Goal: Entertainment & Leisure: Browse casually

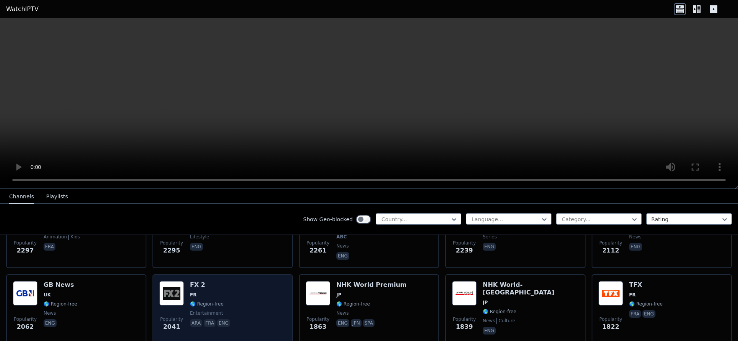
scroll to position [302, 0]
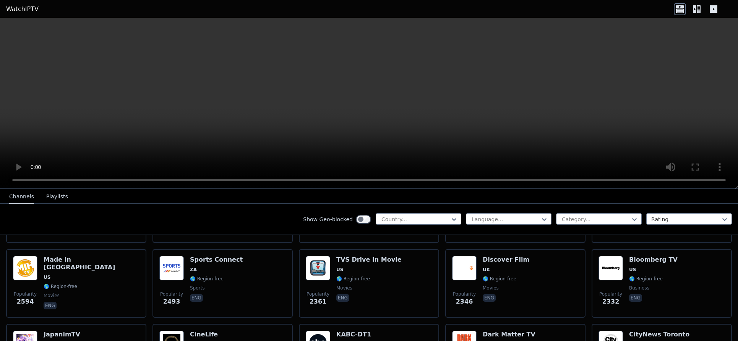
click at [692, 8] on icon at bounding box center [696, 9] width 12 height 12
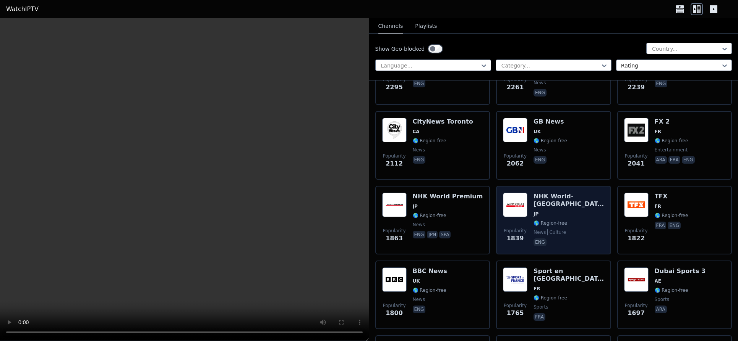
scroll to position [969, 0]
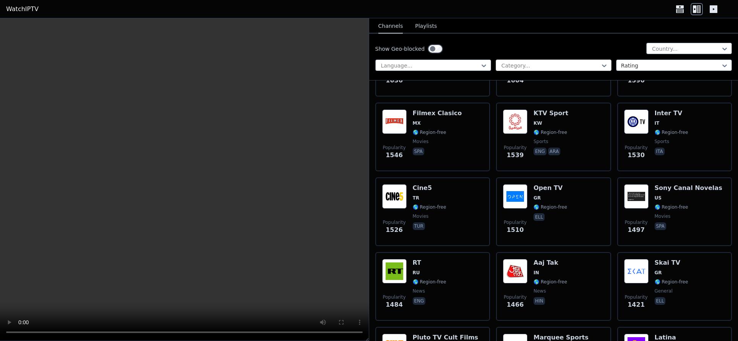
click at [529, 64] on div at bounding box center [550, 66] width 100 height 8
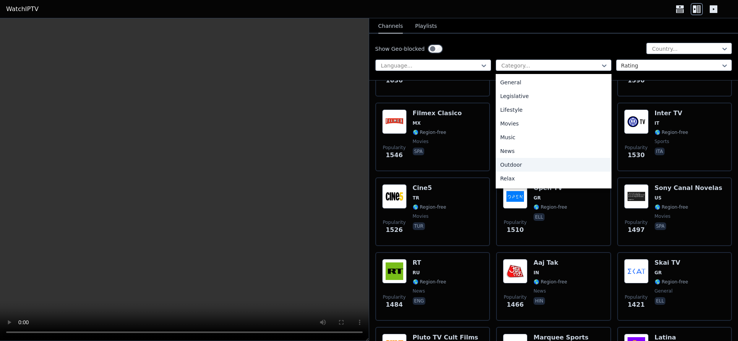
scroll to position [260, 0]
click at [522, 153] on div "Sports" at bounding box center [553, 153] width 116 height 14
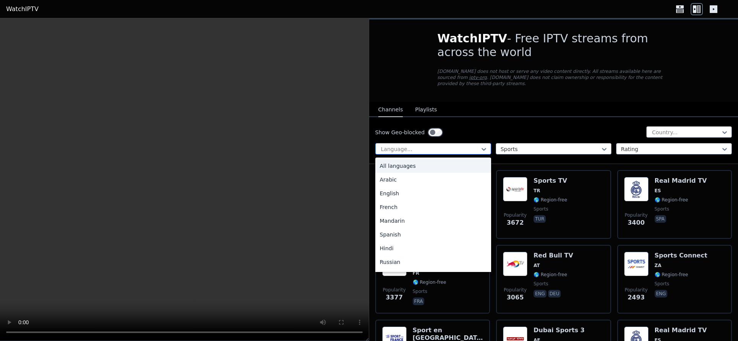
click at [465, 149] on div at bounding box center [430, 150] width 100 height 8
click at [406, 194] on div "English" at bounding box center [433, 194] width 116 height 14
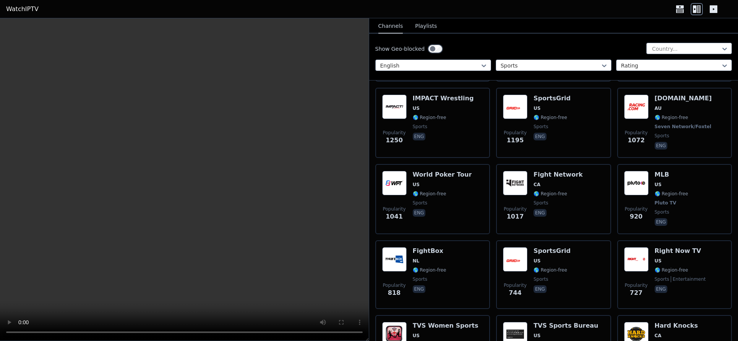
scroll to position [391, 0]
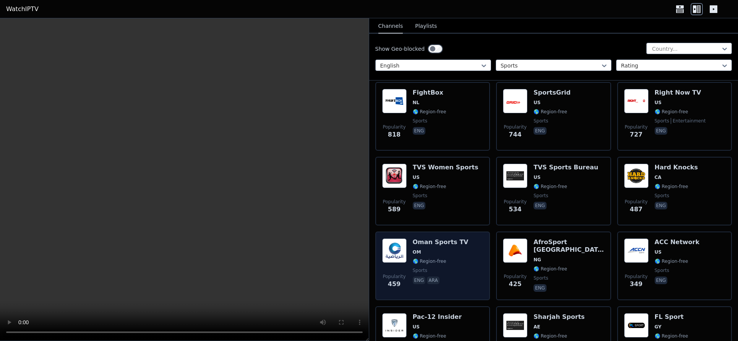
click at [416, 244] on h6 "Oman Sports TV" at bounding box center [441, 243] width 56 height 8
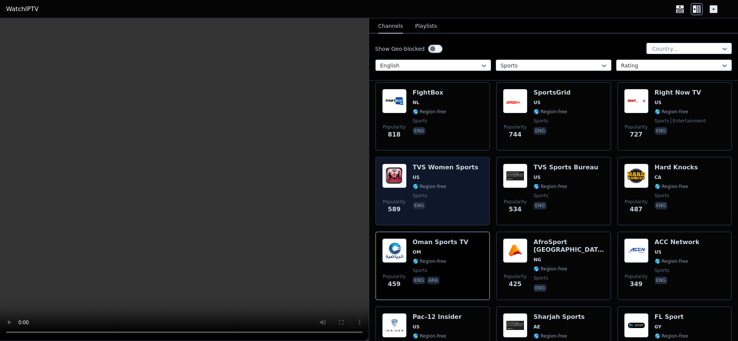
click at [434, 173] on div "TVS Women Sports US 🌎 Region-free sports eng" at bounding box center [446, 191] width 66 height 55
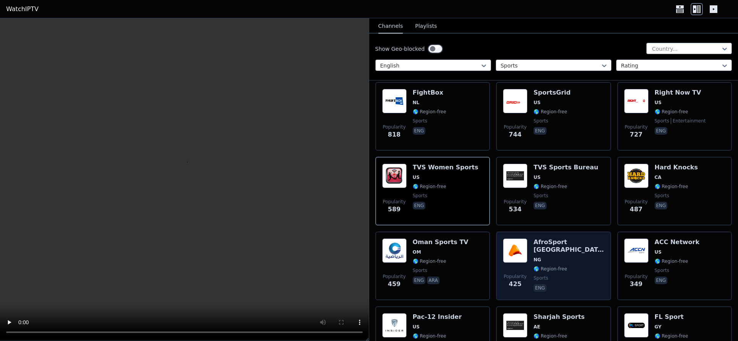
scroll to position [748, 0]
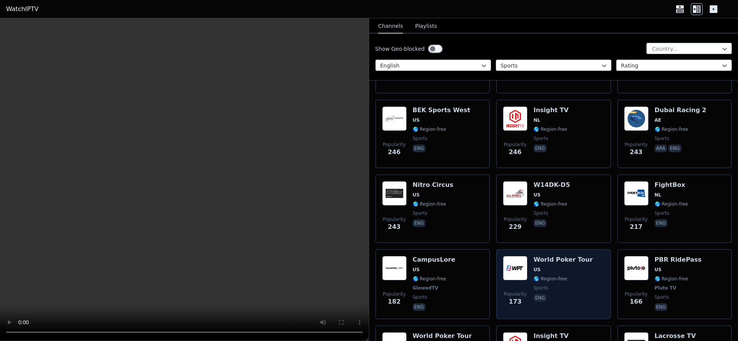
click at [557, 262] on h6 "World Poker Tour" at bounding box center [562, 260] width 59 height 8
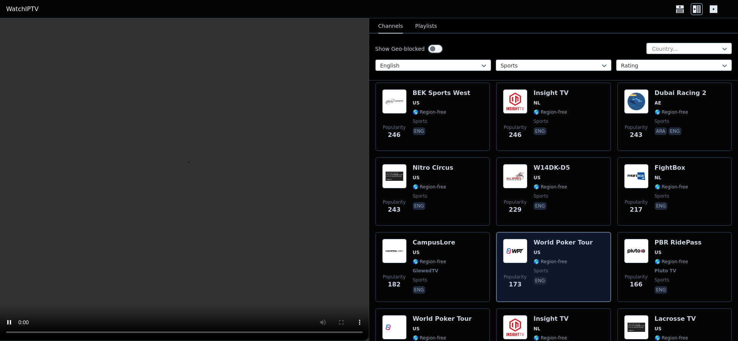
scroll to position [995, 0]
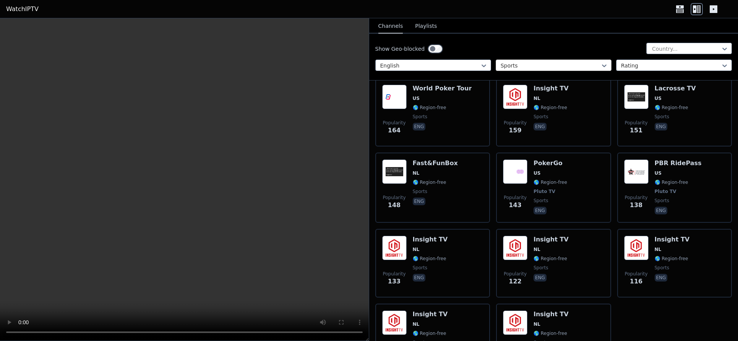
click at [513, 68] on div at bounding box center [550, 66] width 100 height 8
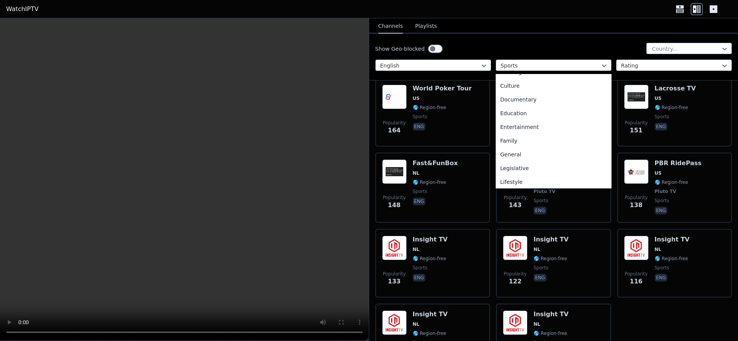
scroll to position [0, 0]
click at [516, 151] on div "Comedy" at bounding box center [553, 151] width 116 height 14
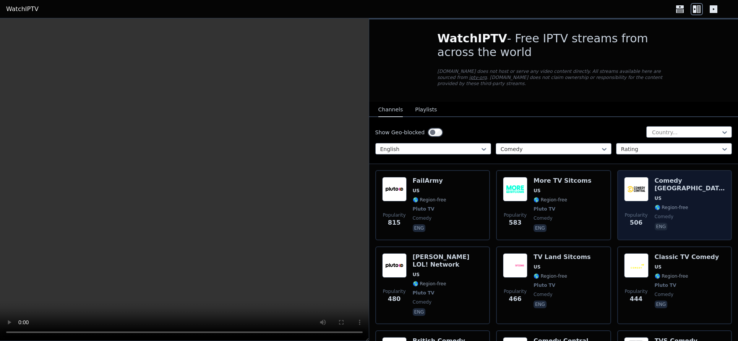
click at [625, 197] on img at bounding box center [636, 189] width 24 height 24
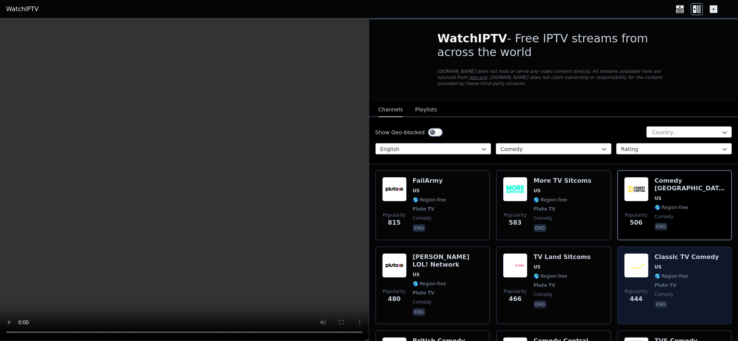
click at [624, 265] on img at bounding box center [636, 266] width 24 height 24
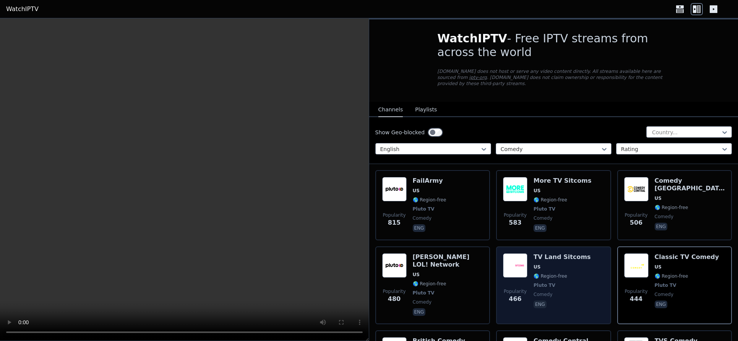
click at [511, 265] on img at bounding box center [515, 266] width 24 height 24
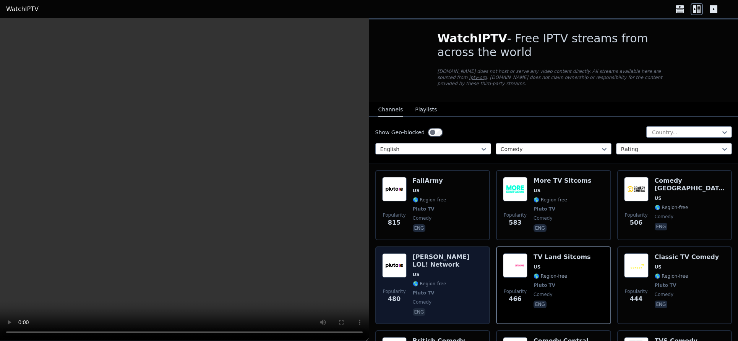
click at [395, 268] on img at bounding box center [394, 266] width 24 height 24
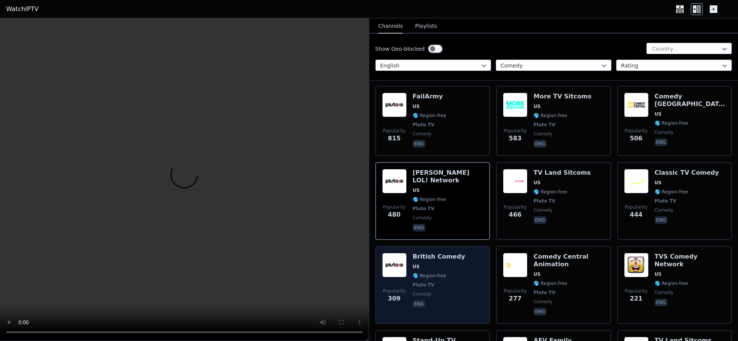
scroll to position [219, 0]
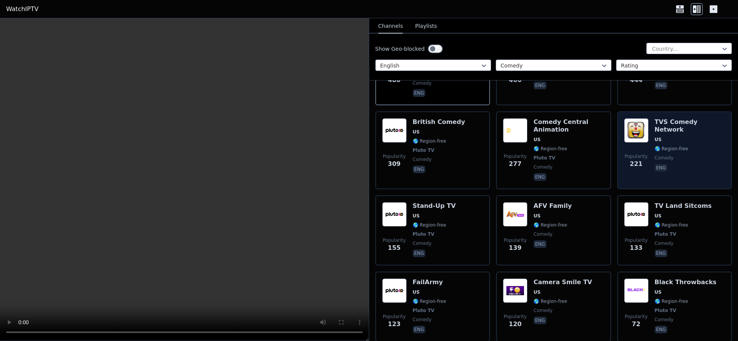
click at [664, 124] on h6 "TVS Comedy Network" at bounding box center [689, 125] width 71 height 15
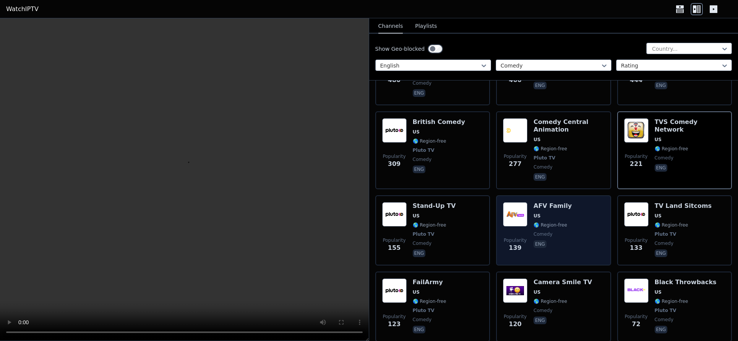
click at [563, 213] on div "AFV Family US 🌎 Region-free comedy eng" at bounding box center [552, 230] width 38 height 57
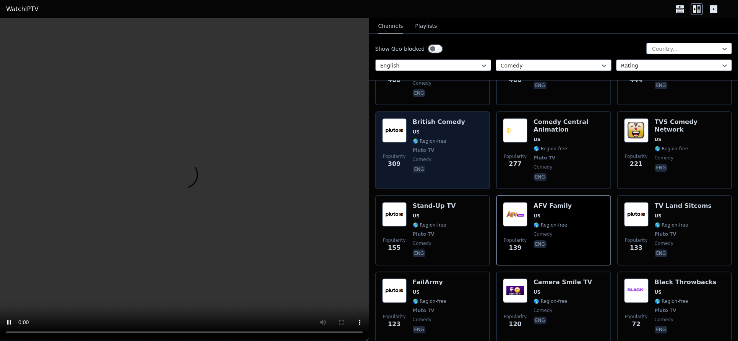
click at [443, 163] on div "British Comedy US 🌎 Region-free Pluto TV comedy eng" at bounding box center [439, 150] width 52 height 64
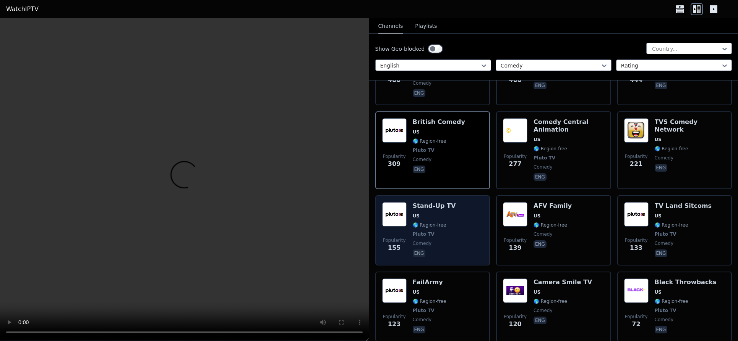
click at [439, 229] on div "Stand-Up TV US 🌎 Region-free Pluto TV comedy eng" at bounding box center [434, 230] width 43 height 57
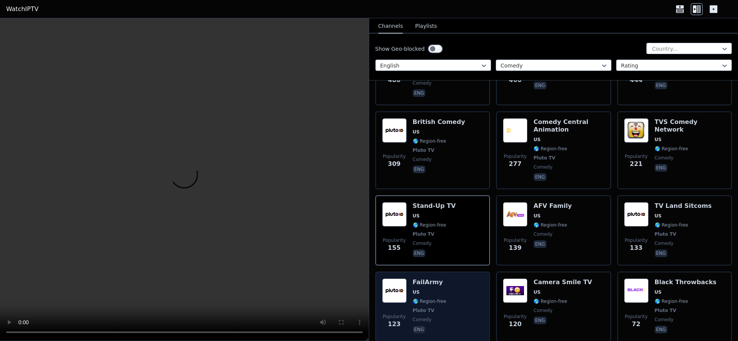
click at [448, 299] on div "Popularity 123 FailArmy US 🌎 Region-free Pluto TV comedy eng" at bounding box center [432, 307] width 101 height 57
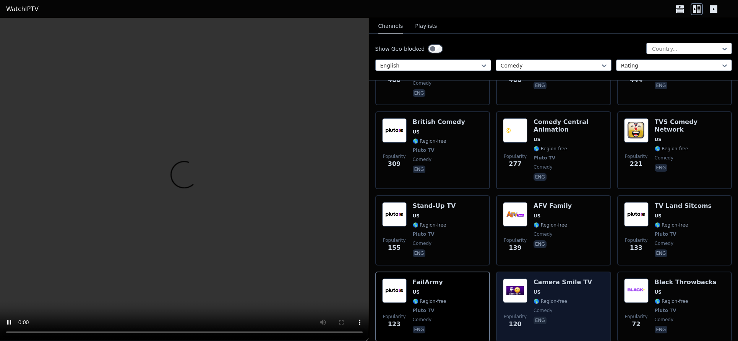
click at [565, 296] on div "Camera Smile TV US 🌎 Region-free comedy eng" at bounding box center [562, 307] width 58 height 57
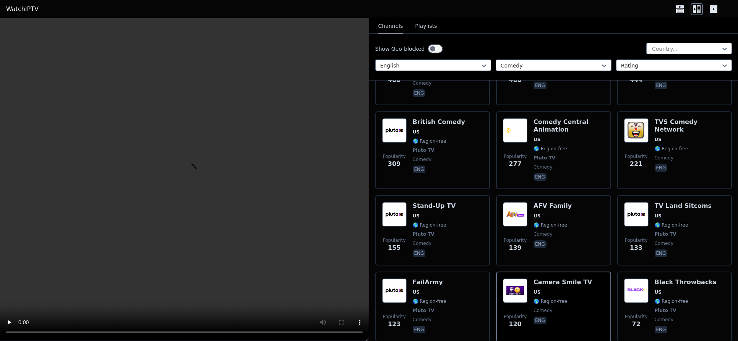
scroll to position [842, 0]
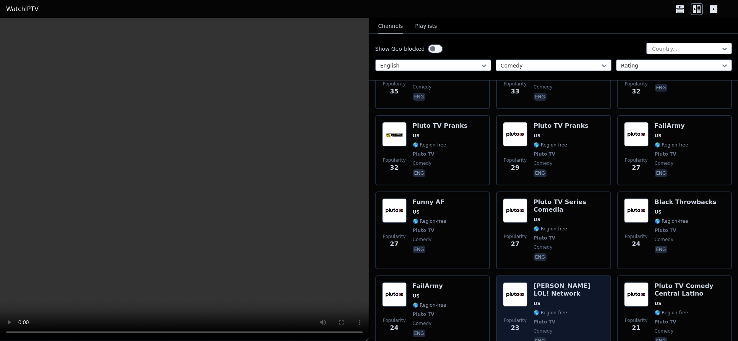
click at [571, 303] on span "US" at bounding box center [568, 304] width 71 height 6
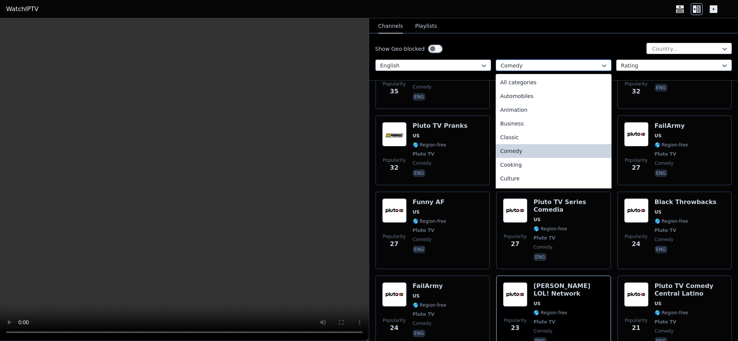
click at [550, 66] on div at bounding box center [550, 66] width 100 height 8
click at [549, 109] on div "Animation" at bounding box center [553, 110] width 116 height 14
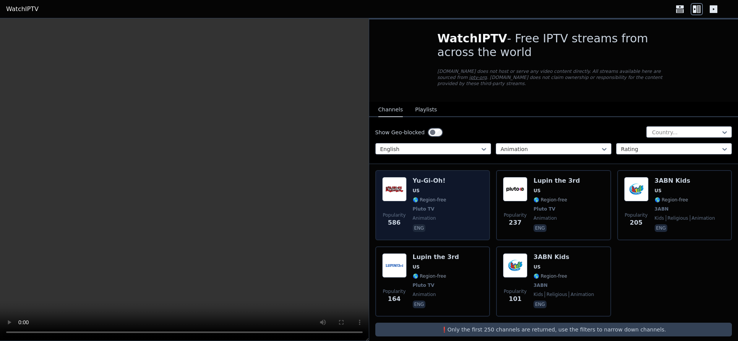
click at [463, 194] on div "Popularity 586 Yu-Gi-Oh! US 🌎 Region-free Pluto TV animation eng" at bounding box center [432, 205] width 101 height 57
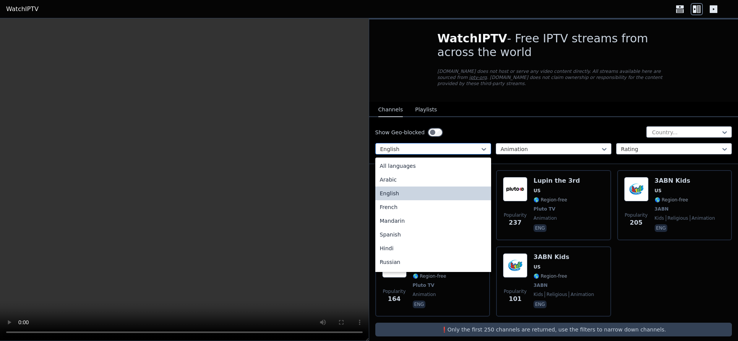
click at [445, 146] on div at bounding box center [430, 150] width 100 height 8
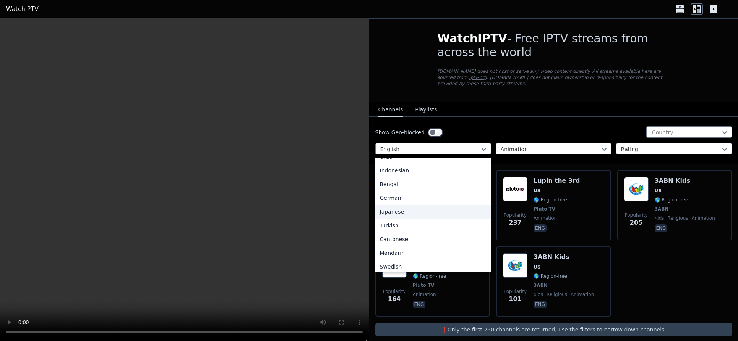
click at [437, 215] on div "Japanese" at bounding box center [433, 212] width 116 height 14
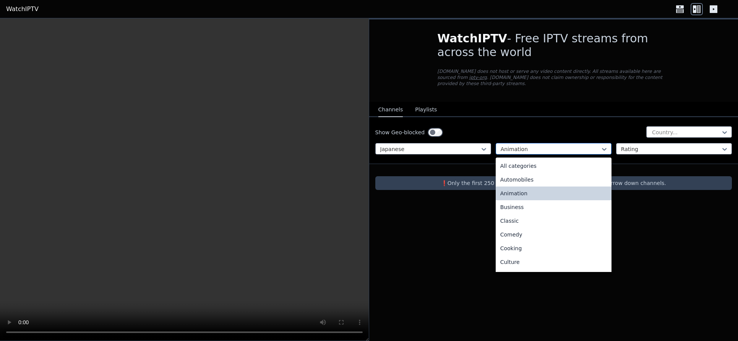
click at [516, 145] on div "Animation" at bounding box center [553, 148] width 116 height 11
click at [519, 164] on div "All categories" at bounding box center [553, 166] width 116 height 14
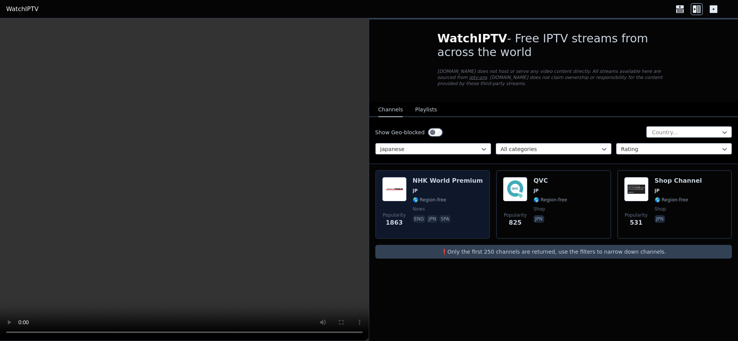
click at [459, 186] on div "NHK World Premium JP 🌎 Region-free news eng jpn spa" at bounding box center [448, 204] width 70 height 55
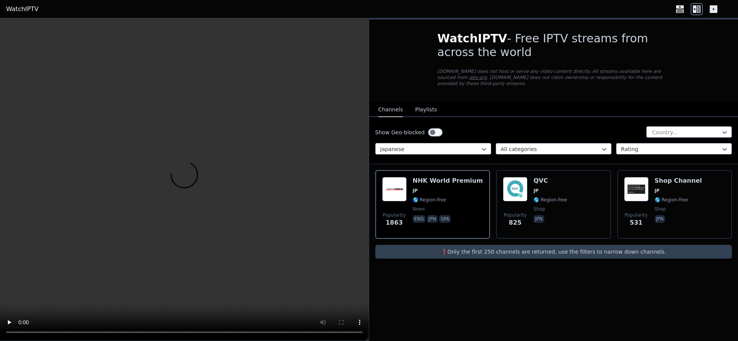
click at [440, 152] on div at bounding box center [430, 150] width 100 height 8
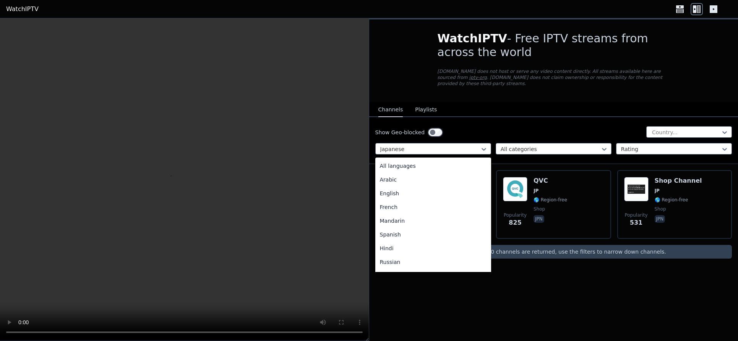
scroll to position [84, 0]
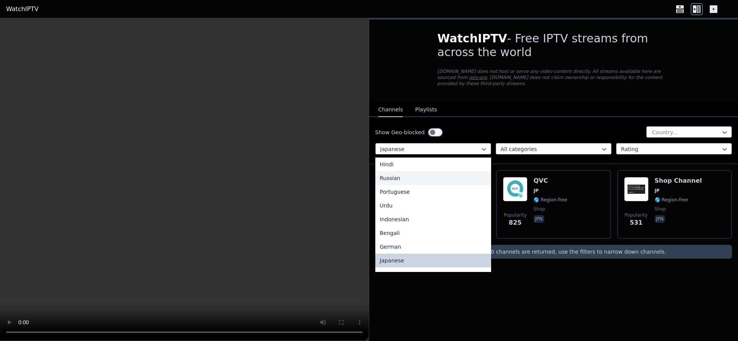
click at [410, 180] on div "Russian" at bounding box center [433, 179] width 116 height 14
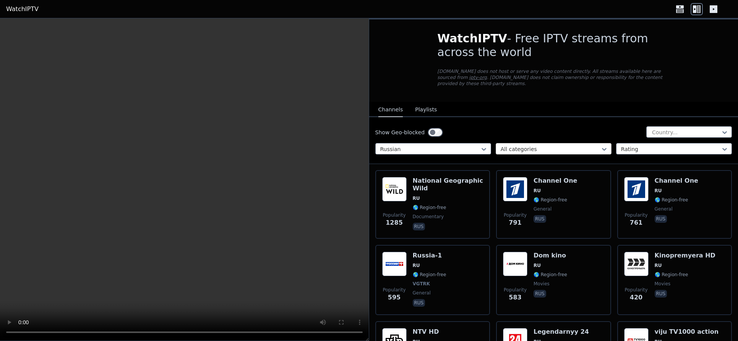
click at [516, 147] on div at bounding box center [550, 150] width 100 height 8
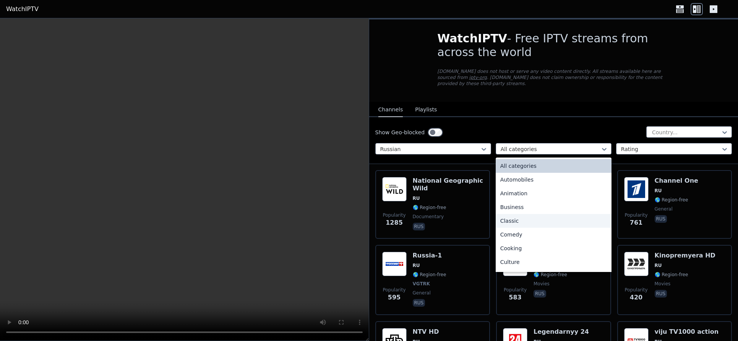
scroll to position [21, 0]
click at [519, 173] on div "Animation" at bounding box center [553, 172] width 116 height 14
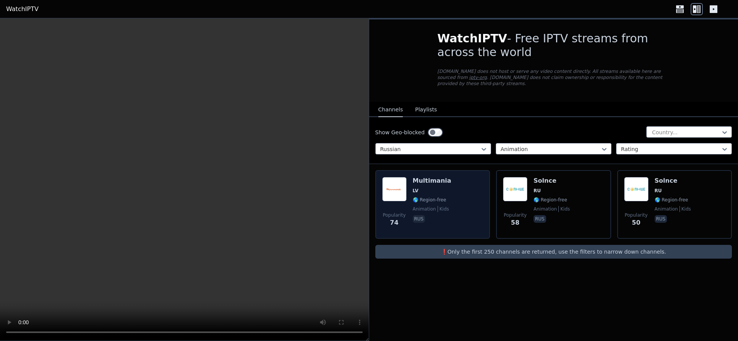
click at [414, 197] on span "🌎 Region-free" at bounding box center [430, 200] width 34 height 6
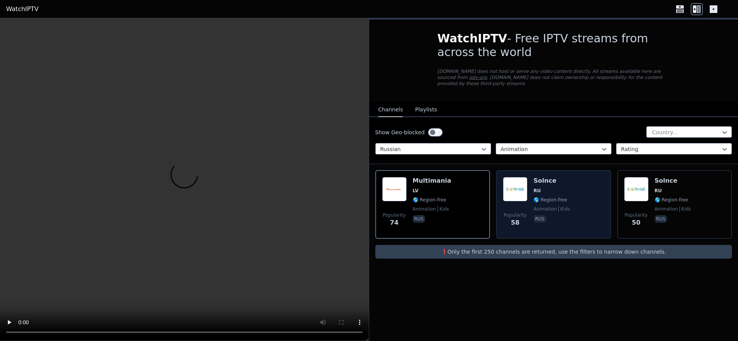
click at [548, 191] on span "RU" at bounding box center [551, 191] width 36 height 6
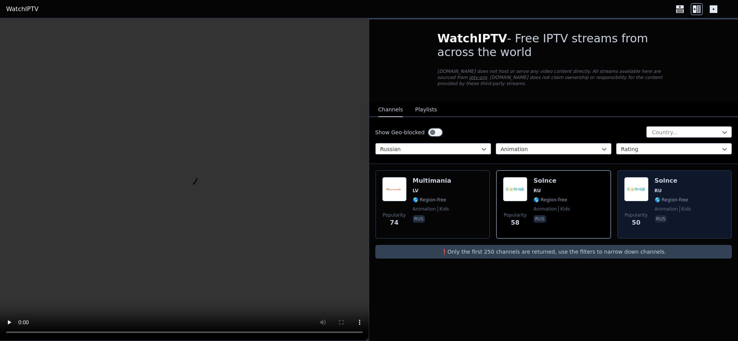
click at [663, 181] on h6 "Solnce" at bounding box center [672, 181] width 36 height 8
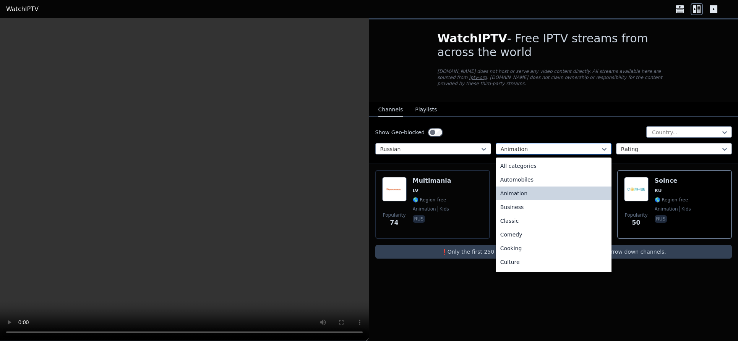
click at [520, 149] on div at bounding box center [550, 150] width 100 height 8
click at [531, 166] on div "All categories" at bounding box center [553, 166] width 116 height 14
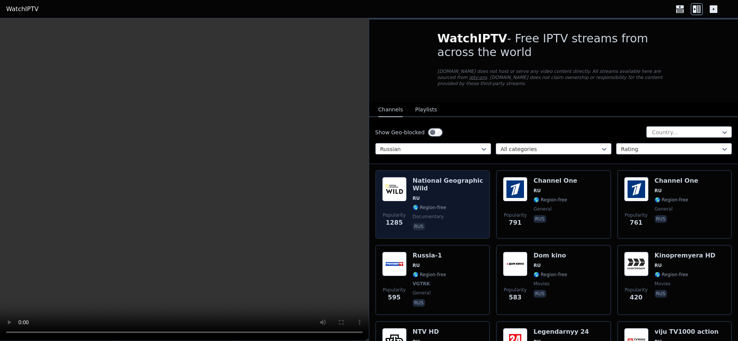
click at [437, 186] on h6 "National Geographic Wild" at bounding box center [448, 184] width 71 height 15
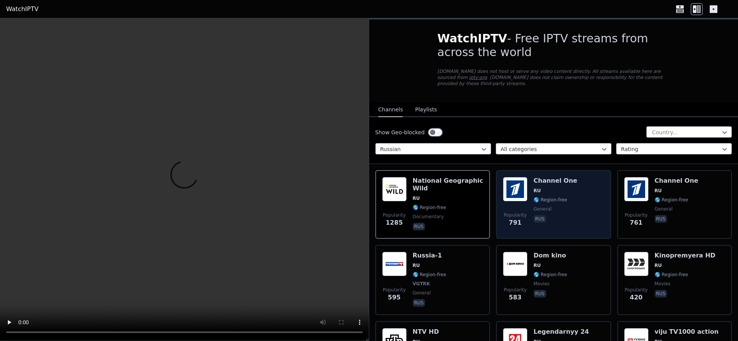
click at [560, 184] on h6 "Channel One" at bounding box center [555, 181] width 44 height 8
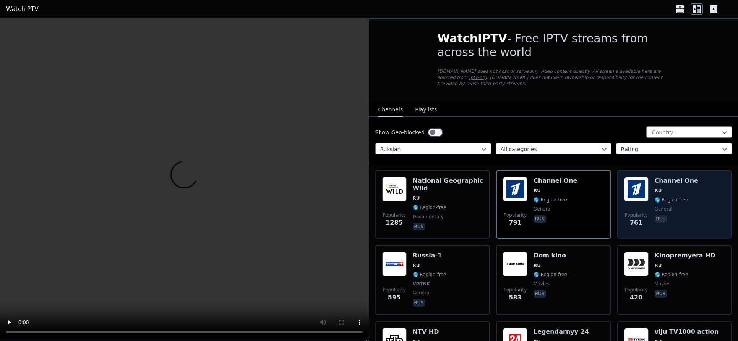
click at [670, 186] on div "Channel One RU 🌎 Region-free general rus" at bounding box center [676, 204] width 44 height 55
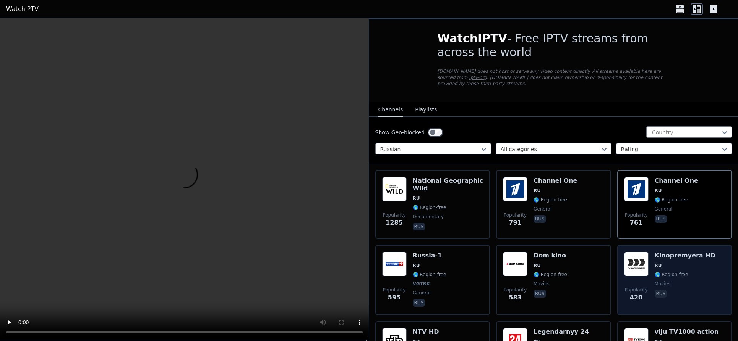
click at [667, 265] on span "RU" at bounding box center [684, 266] width 61 height 6
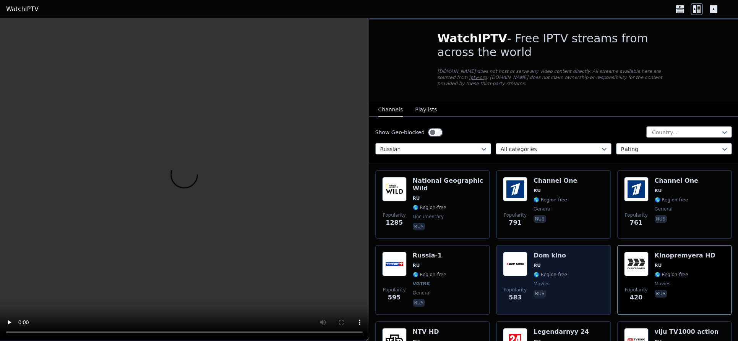
click at [562, 259] on h6 "Dom kino" at bounding box center [550, 256] width 34 height 8
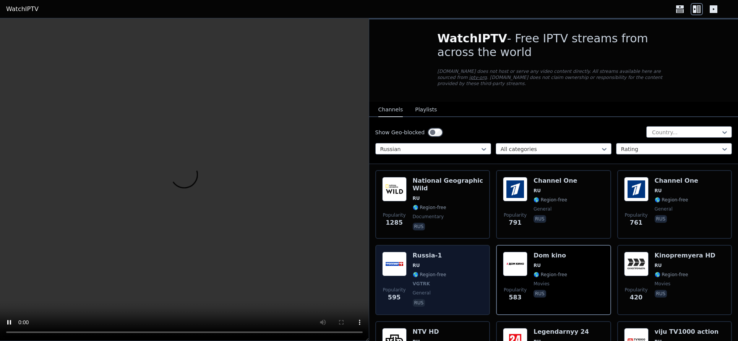
click at [451, 260] on div "Popularity 595 [GEOGRAPHIC_DATA]-1 RU 🌎 Region-free VGTRK general [DEMOGRAPHIC_…" at bounding box center [432, 280] width 101 height 57
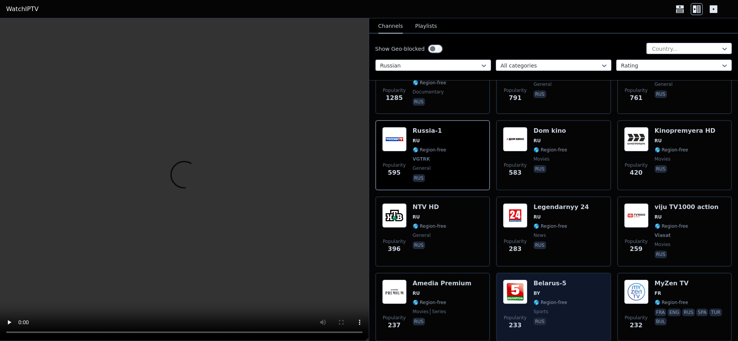
click at [569, 288] on div "Popularity 233 [GEOGRAPHIC_DATA]-5 BY 🌎 Region-free sports rus" at bounding box center [553, 307] width 101 height 55
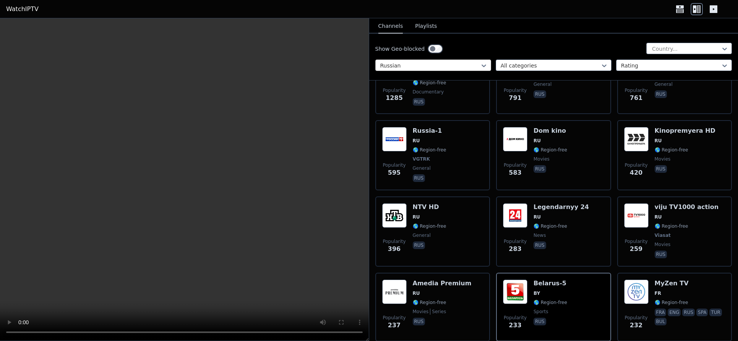
click at [464, 66] on div at bounding box center [430, 66] width 100 height 8
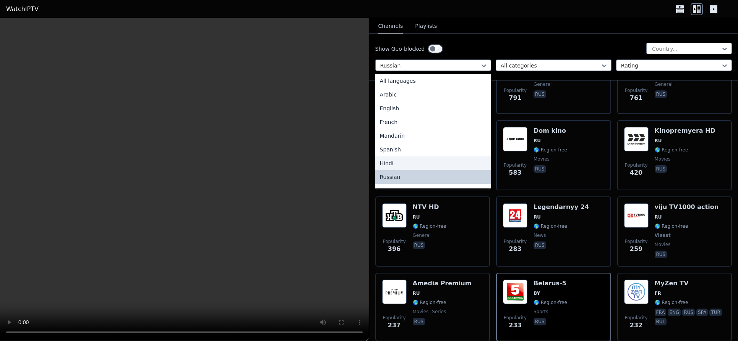
scroll to position [180, 0]
click at [396, 176] on div "Italian" at bounding box center [433, 177] width 116 height 14
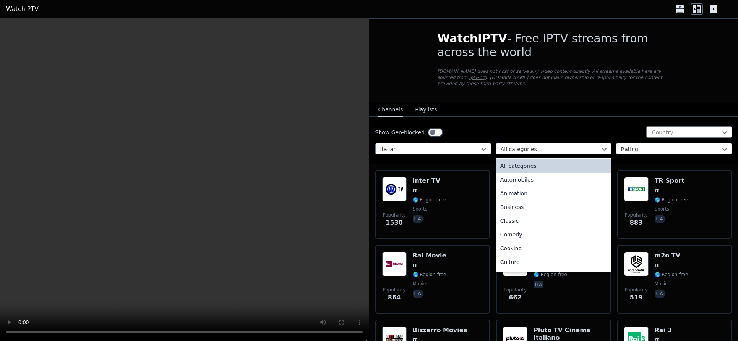
click at [517, 151] on div at bounding box center [550, 150] width 100 height 8
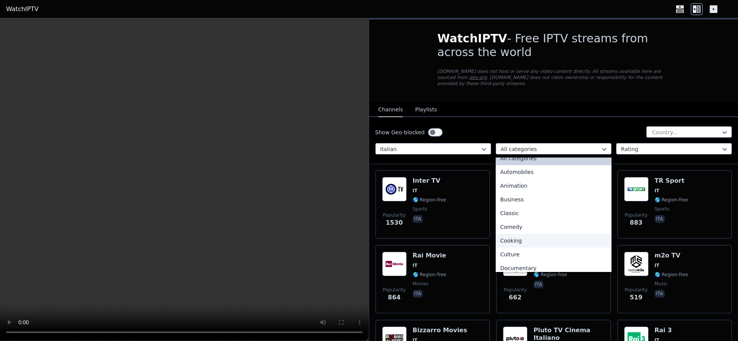
scroll to position [124, 0]
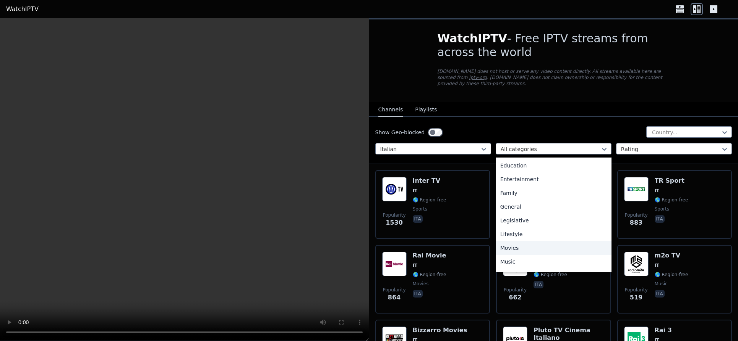
click at [520, 246] on div "Movies" at bounding box center [553, 248] width 116 height 14
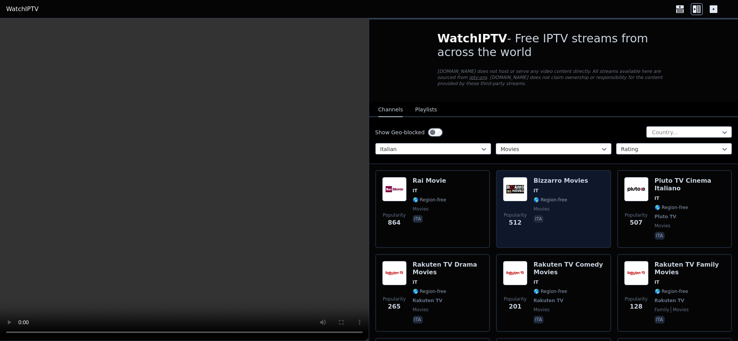
click at [557, 181] on h6 "Bizzarro Movies" at bounding box center [560, 181] width 55 height 8
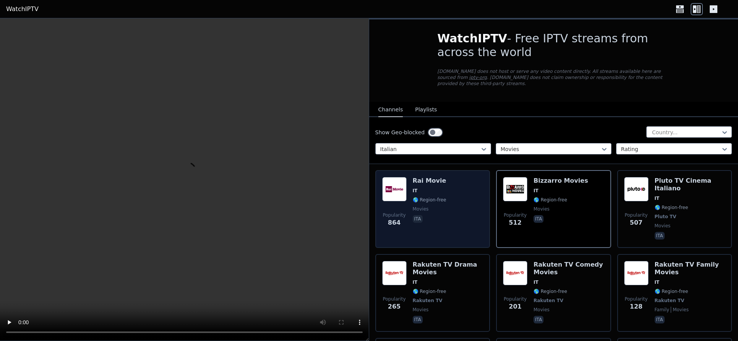
click at [452, 182] on div "Popularity 864 Rai Movie IT 🌎 Region-free movies ita" at bounding box center [432, 209] width 101 height 64
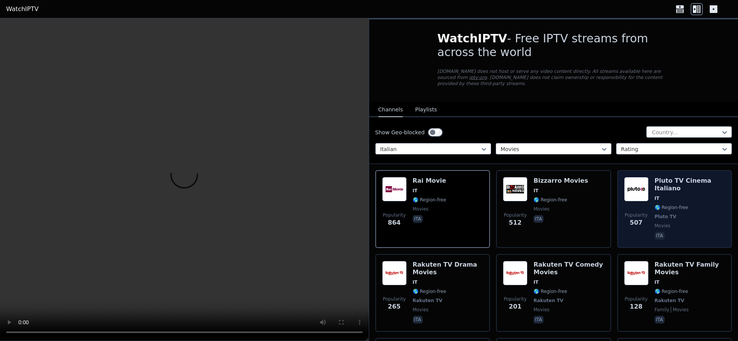
click at [689, 193] on div "Pluto TV Cinema Italiano IT 🌎 Region-free Pluto TV movies ita" at bounding box center [689, 209] width 71 height 64
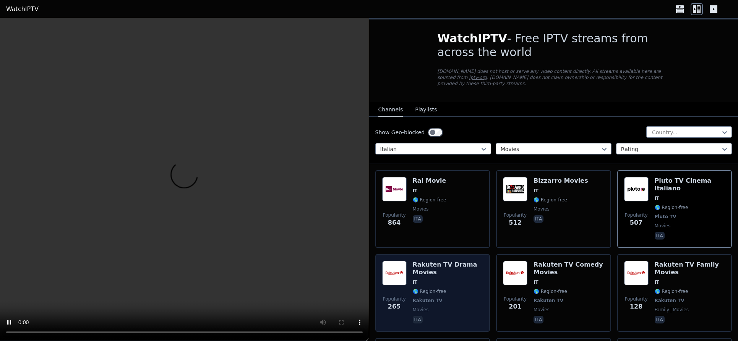
click at [466, 269] on h6 "Rakuten TV Drama Movies" at bounding box center [448, 268] width 71 height 15
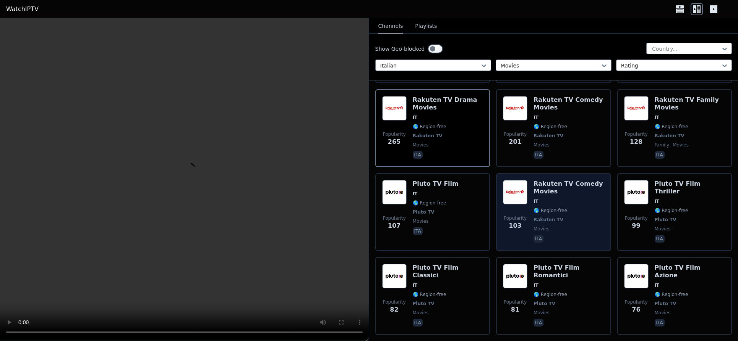
scroll to position [193, 0]
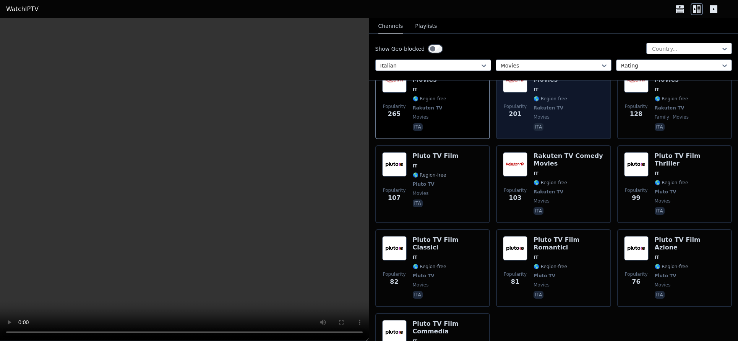
click at [562, 92] on span "IT" at bounding box center [568, 90] width 71 height 6
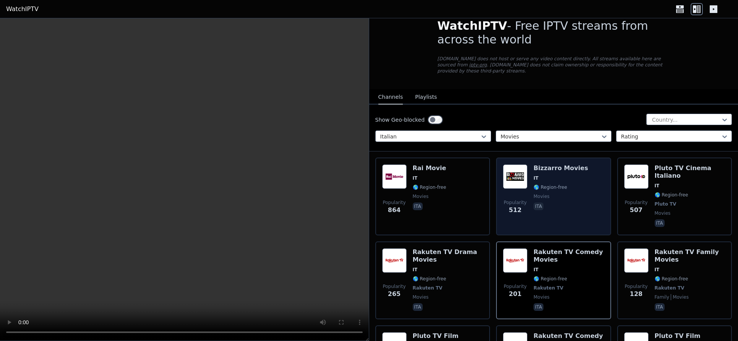
click at [562, 193] on div "[PERSON_NAME] Movies IT 🌎 Region-free movies ita" at bounding box center [560, 197] width 55 height 64
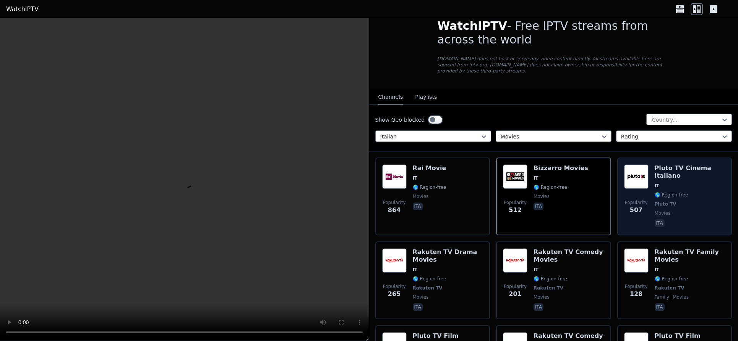
click at [678, 186] on span "IT" at bounding box center [689, 186] width 71 height 6
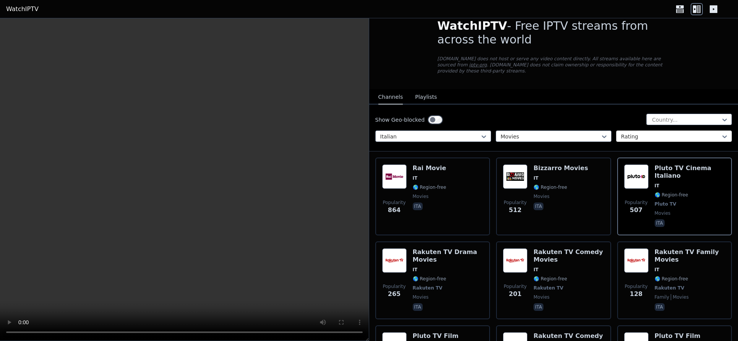
click at [625, 135] on div at bounding box center [671, 137] width 100 height 8
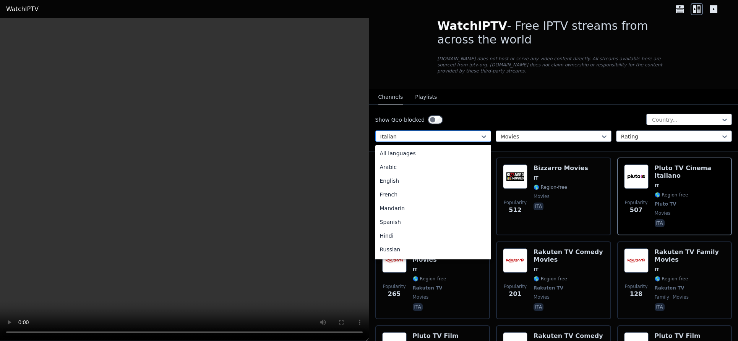
click at [439, 138] on div at bounding box center [430, 137] width 100 height 8
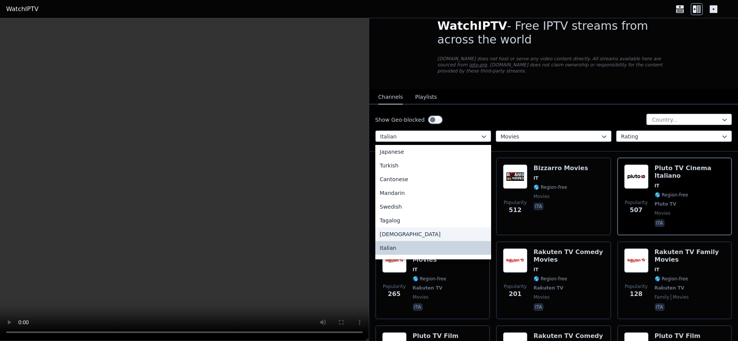
click at [407, 233] on div "[DEMOGRAPHIC_DATA]" at bounding box center [433, 235] width 116 height 14
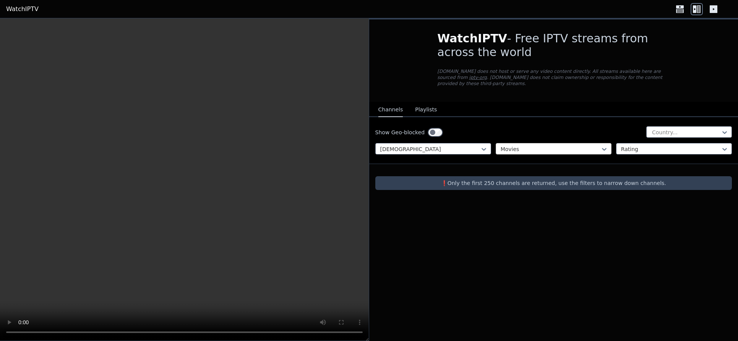
click at [520, 149] on div at bounding box center [550, 150] width 100 height 8
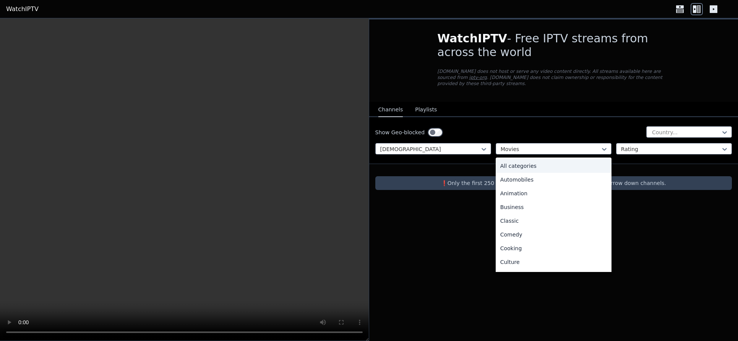
click at [532, 166] on div "All categories" at bounding box center [553, 166] width 116 height 14
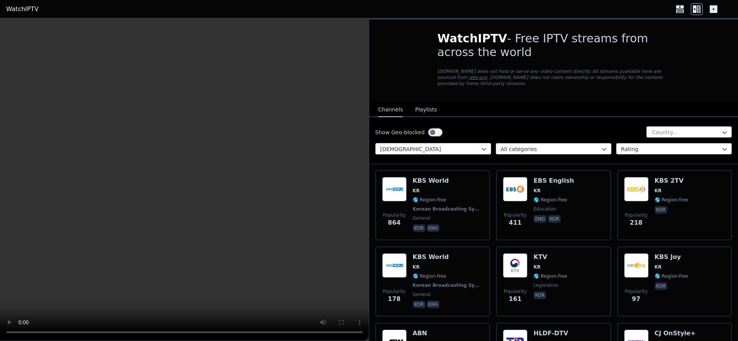
click at [449, 144] on div "[DEMOGRAPHIC_DATA]" at bounding box center [433, 148] width 116 height 11
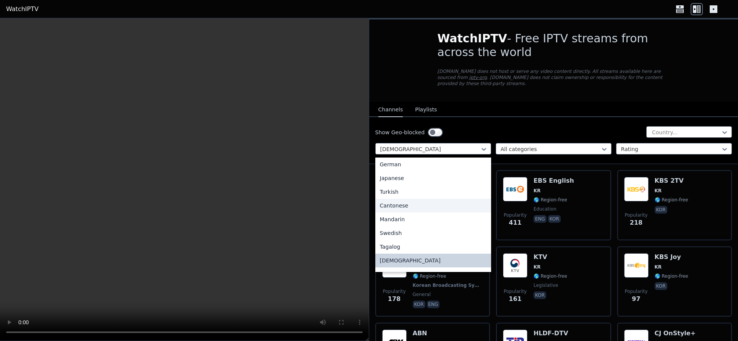
scroll to position [191, 0]
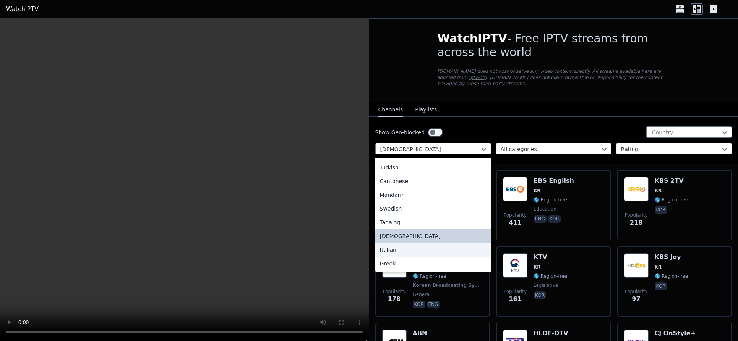
click at [392, 253] on div "Italian" at bounding box center [433, 250] width 116 height 14
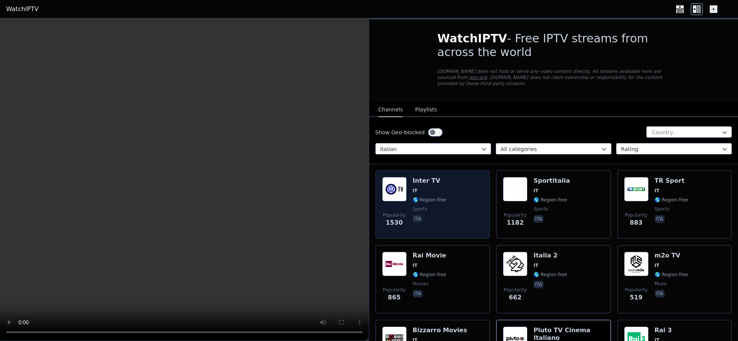
click at [430, 183] on h6 "Inter TV" at bounding box center [430, 181] width 34 height 8
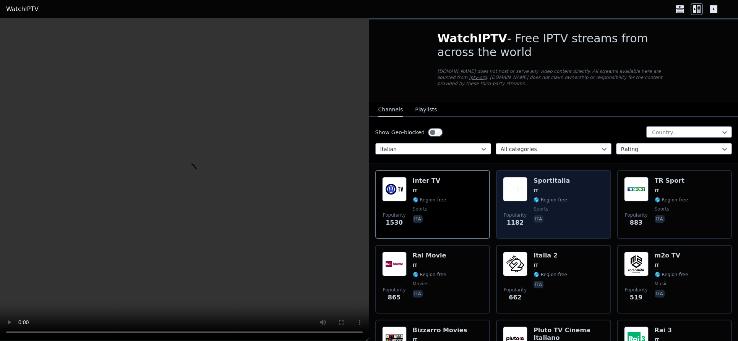
click at [588, 186] on div "Popularity 1182 Sportitalia IT 🌎 Region-free sports ita" at bounding box center [553, 204] width 101 height 55
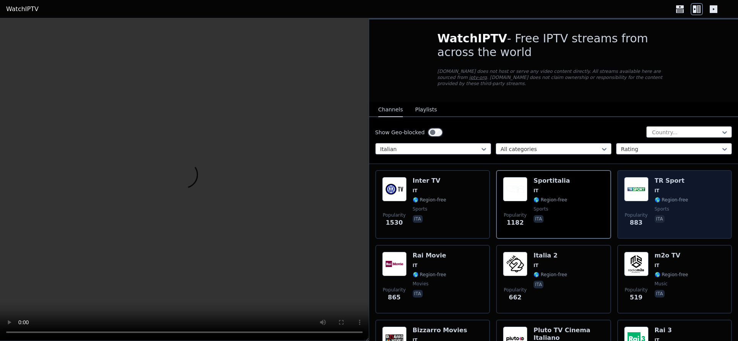
click at [675, 184] on h6 "TR Sport" at bounding box center [671, 181] width 34 height 8
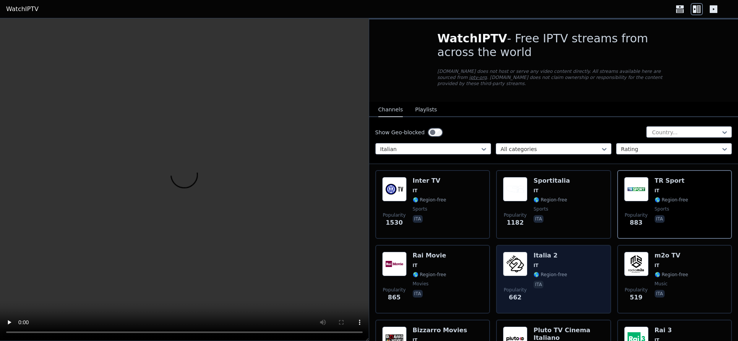
click at [533, 278] on div "Italia 2 IT 🌎 Region-free ita" at bounding box center [550, 279] width 34 height 55
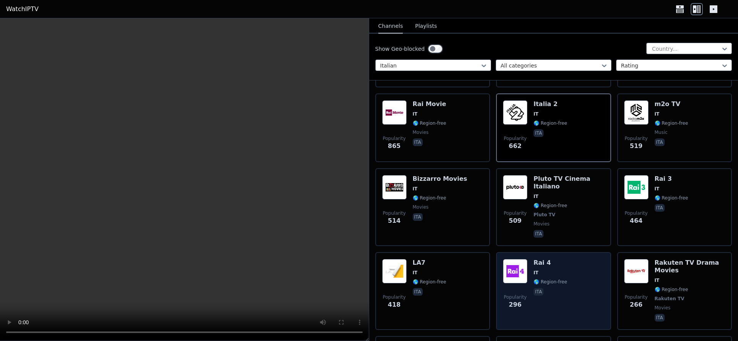
click at [574, 266] on div "Popularity 296 Rai 4 IT 🌎 Region-free ita" at bounding box center [553, 291] width 101 height 64
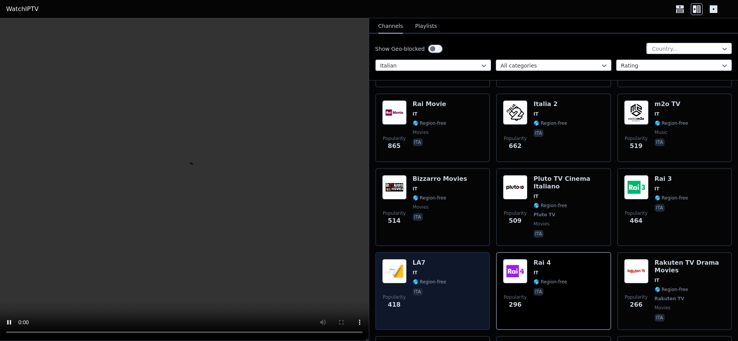
click at [440, 265] on h6 "LA7" at bounding box center [430, 263] width 34 height 8
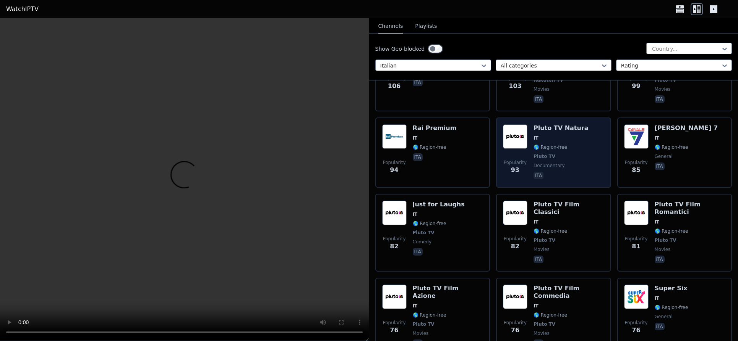
scroll to position [1788, 0]
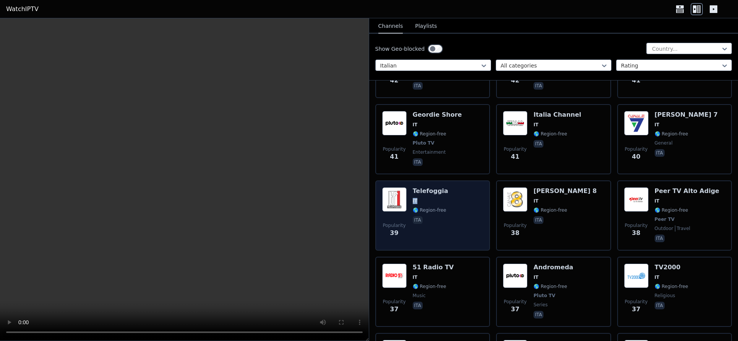
click at [459, 190] on div "Popularity 39 Telefoggia IT 🌎 Region-free ita" at bounding box center [432, 216] width 101 height 57
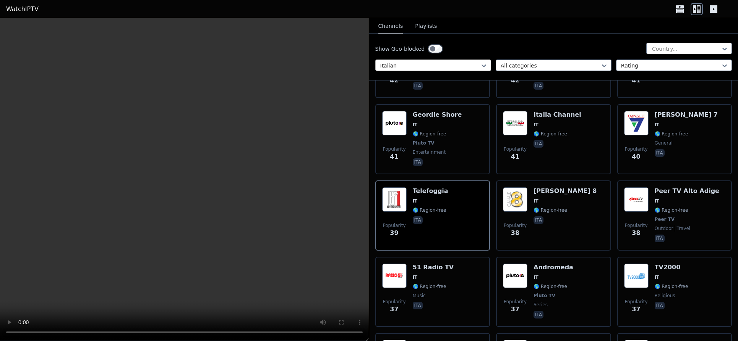
click at [405, 64] on div at bounding box center [430, 66] width 100 height 8
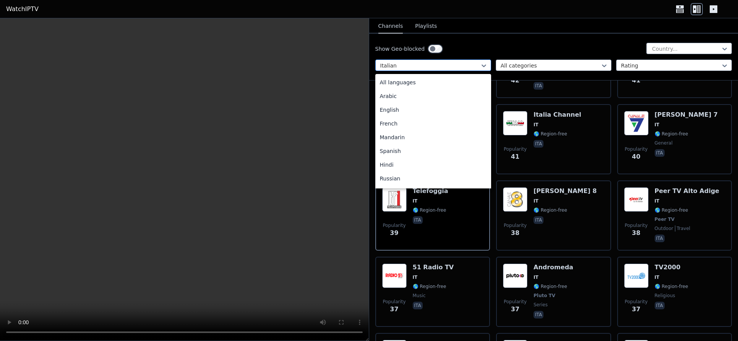
scroll to position [180, 0]
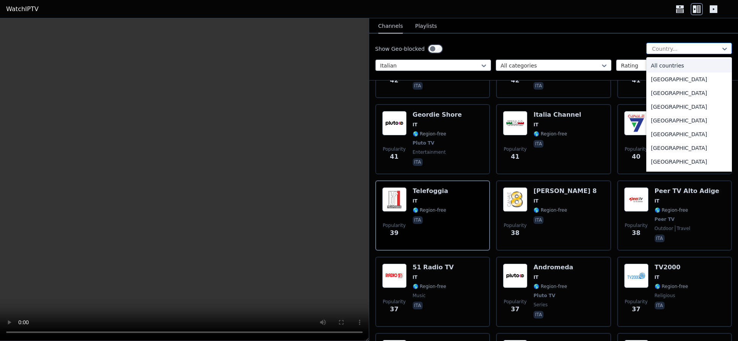
click at [681, 46] on div at bounding box center [686, 49] width 70 height 8
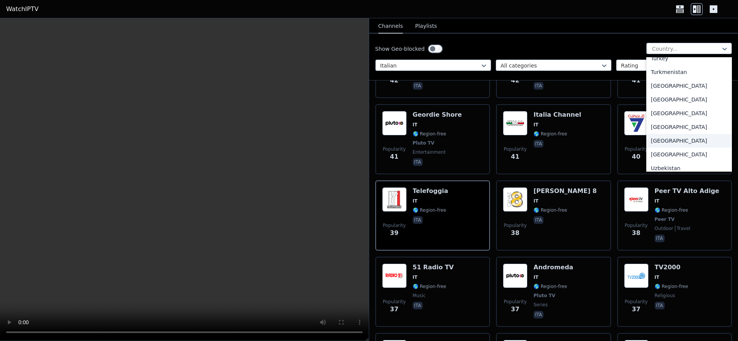
click at [660, 138] on div "[GEOGRAPHIC_DATA]" at bounding box center [689, 141] width 86 height 14
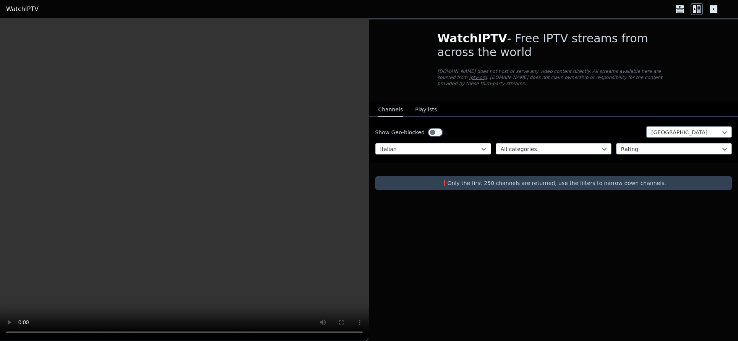
click at [471, 148] on div at bounding box center [430, 150] width 100 height 8
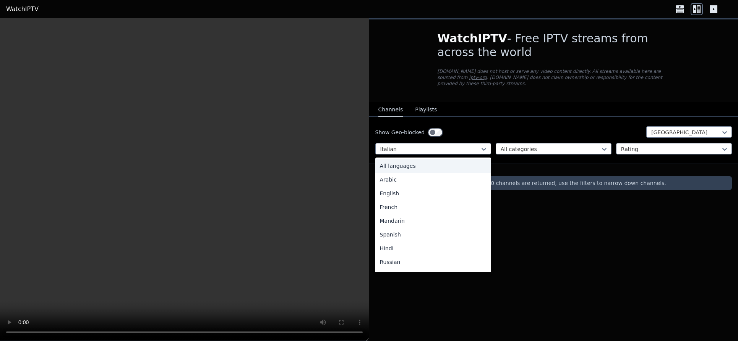
click at [416, 170] on div "All languages" at bounding box center [433, 166] width 116 height 14
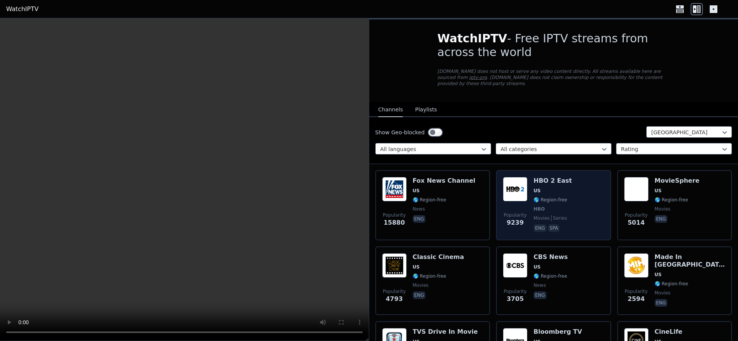
click at [556, 189] on span "US" at bounding box center [552, 191] width 38 height 6
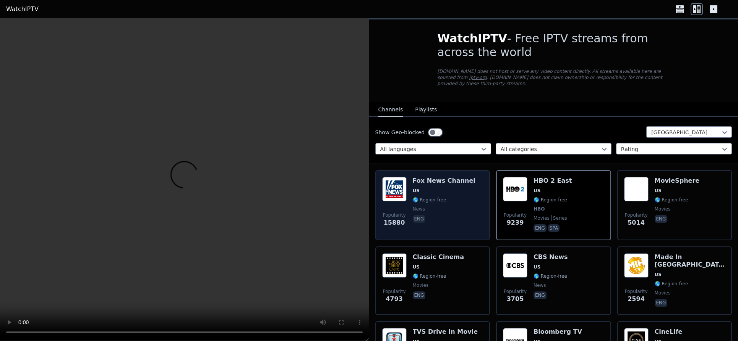
click at [444, 191] on span "US" at bounding box center [444, 191] width 63 height 6
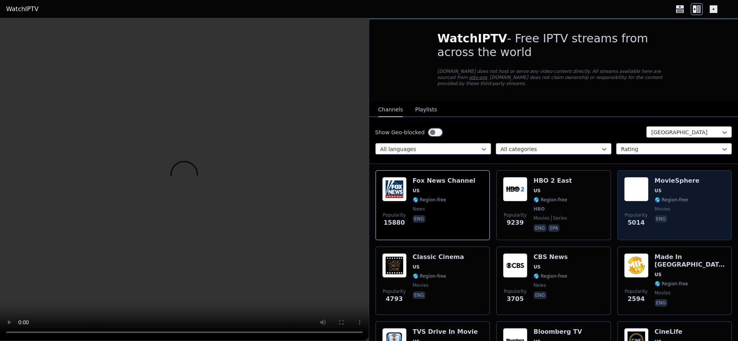
click at [702, 194] on div "Popularity 5014 MovieSphere US 🌎 Region-free movies eng" at bounding box center [674, 205] width 101 height 57
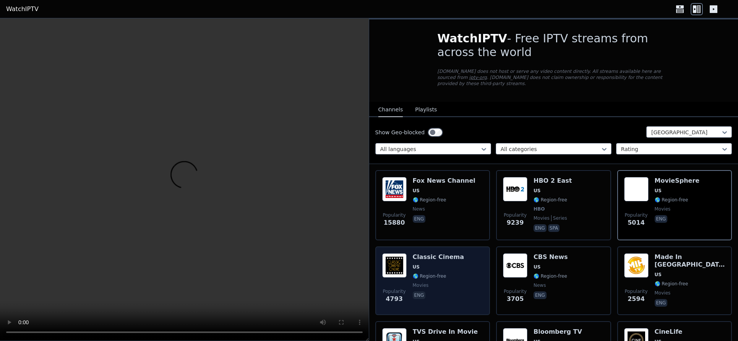
click at [462, 268] on div "Popularity 4793 Classic Cinema US 🌎 Region-free movies eng" at bounding box center [432, 281] width 101 height 55
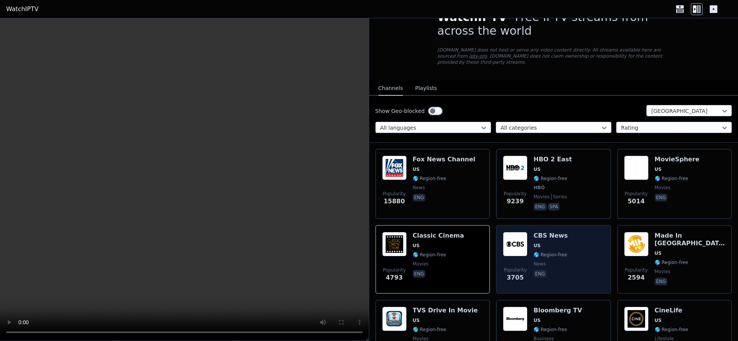
scroll to position [114, 0]
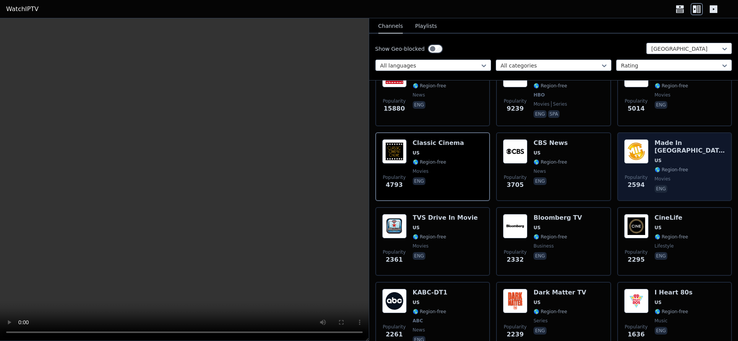
click at [709, 160] on div "Popularity 2594 Made In [GEOGRAPHIC_DATA] [GEOGRAPHIC_DATA] 🌎 Region-free movie…" at bounding box center [674, 166] width 101 height 55
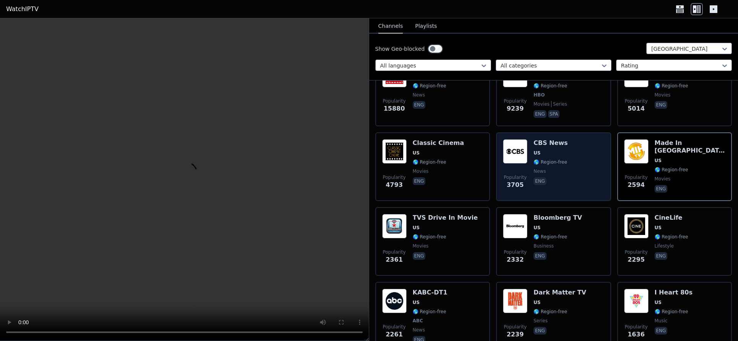
click at [566, 158] on div "Popularity 3705 CBS News US 🌎 Region-free news eng" at bounding box center [553, 166] width 101 height 55
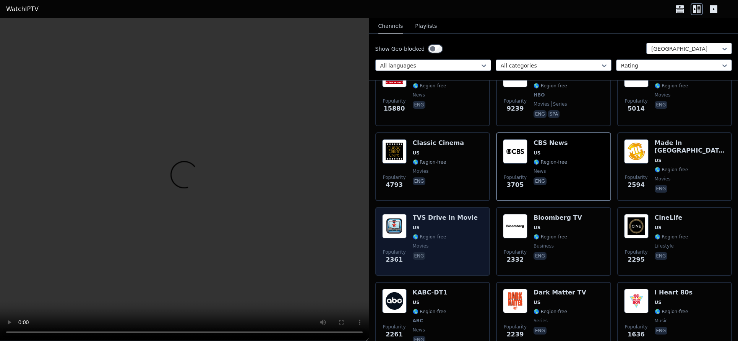
click at [460, 237] on span "🌎 Region-free" at bounding box center [445, 237] width 65 height 6
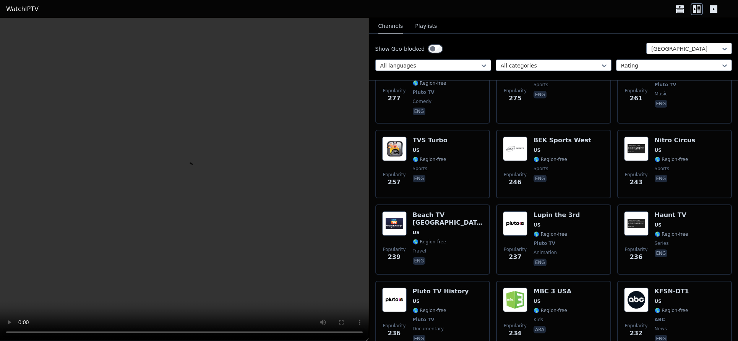
scroll to position [2481, 0]
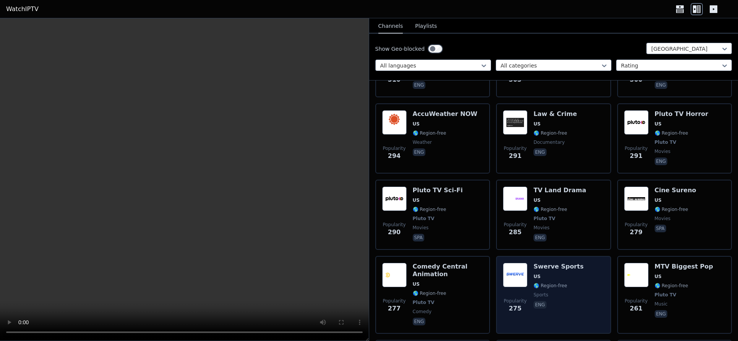
click at [566, 263] on div "Swerve Sports US 🌎 Region-free sports eng" at bounding box center [558, 295] width 50 height 64
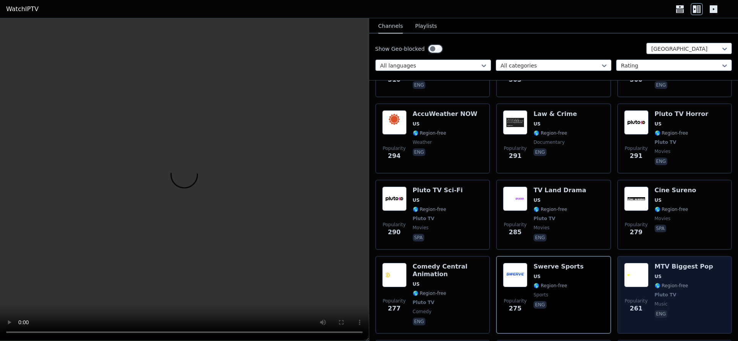
click at [685, 263] on h6 "MTV Biggest Pop" at bounding box center [683, 267] width 58 height 8
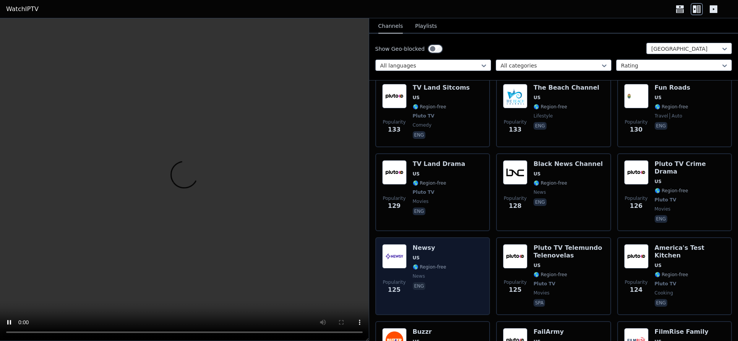
scroll to position [5670, 0]
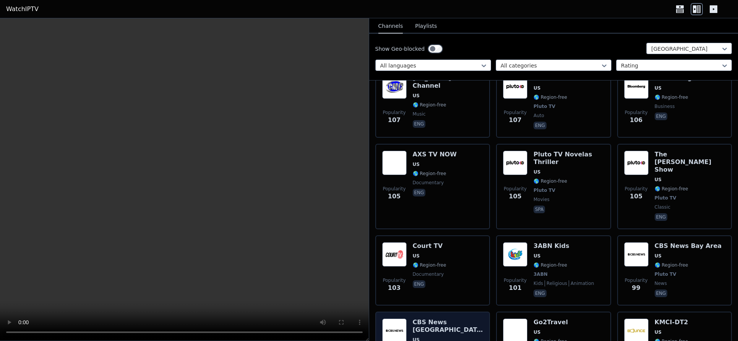
click at [458, 319] on h6 "CBS News [GEOGRAPHIC_DATA]" at bounding box center [448, 326] width 71 height 15
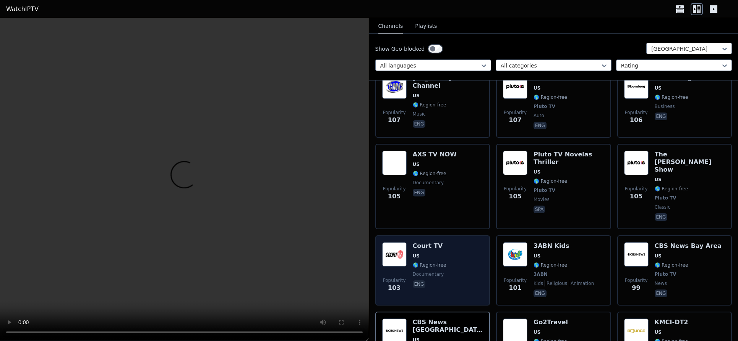
click at [455, 243] on div "Popularity 103 Court TV US 🌎 Region-free documentary eng" at bounding box center [432, 271] width 101 height 57
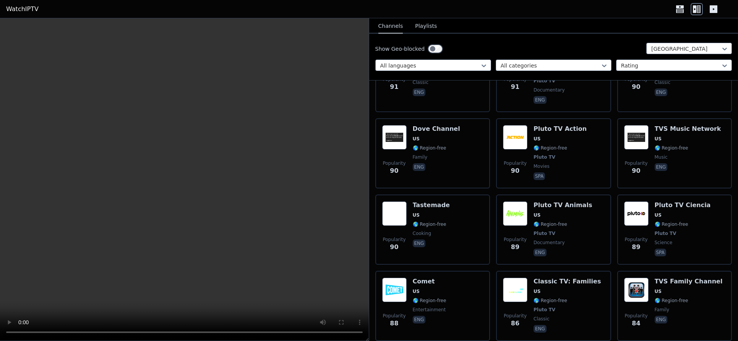
scroll to position [6356, 0]
